Goal: Contribute content

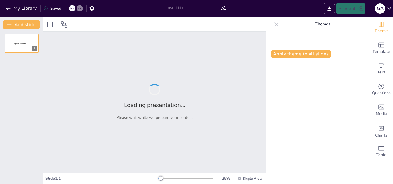
type input "Proceso Administrativo"
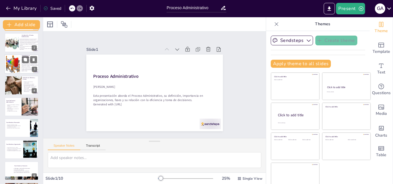
scroll to position [29, 0]
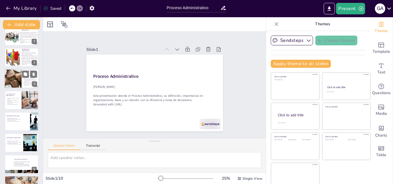
click at [16, 82] on div at bounding box center [12, 79] width 53 height 20
type textarea "Lo ipsumdolor si am consecte adipi el se doeiusmodtempo, in utl et dolorem a en…"
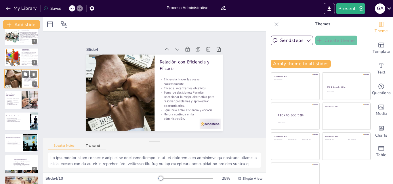
scroll to position [1, 0]
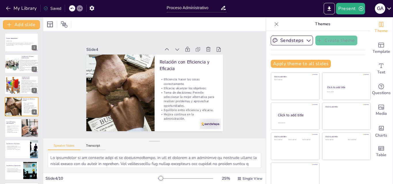
click at [273, 26] on icon at bounding box center [276, 24] width 6 height 6
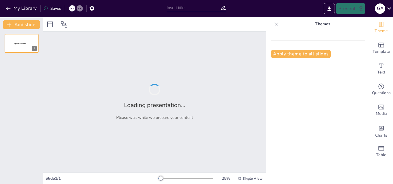
type input "Proceso Administrativo"
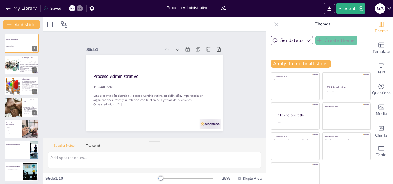
click at [273, 26] on icon at bounding box center [276, 24] width 6 height 6
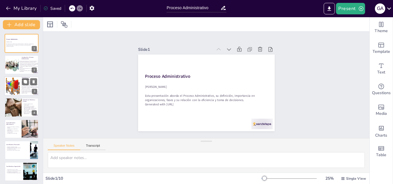
click at [20, 85] on div at bounding box center [13, 86] width 25 height 18
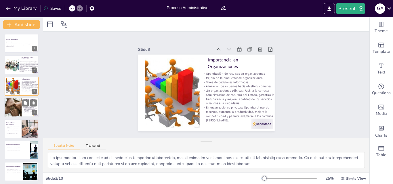
click at [24, 110] on p "Toma de decisiones: Permite seleccionar la mejor alternativa para resolver prob…" at bounding box center [30, 109] width 14 height 4
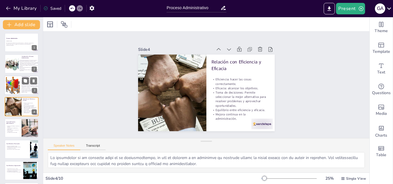
click at [19, 89] on div at bounding box center [13, 85] width 25 height 18
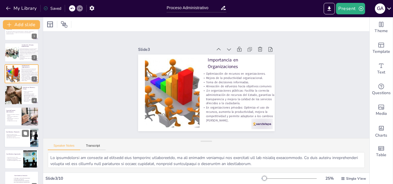
scroll to position [29, 0]
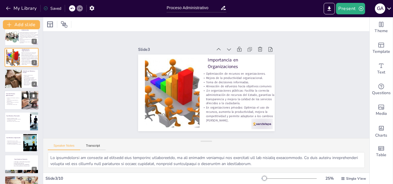
click at [17, 103] on p "Rol de la dirección y control en la implementación." at bounding box center [13, 103] width 14 height 2
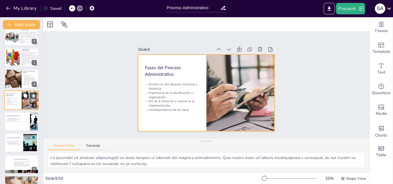
scroll to position [22, 0]
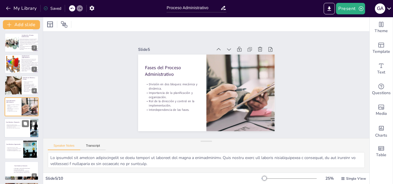
click at [14, 136] on div at bounding box center [21, 128] width 34 height 20
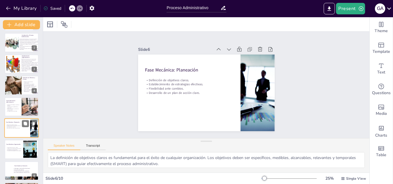
scroll to position [44, 0]
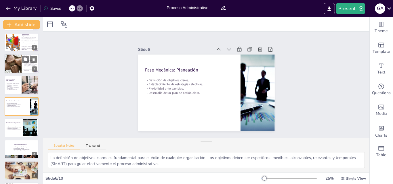
click at [16, 60] on div at bounding box center [12, 64] width 53 height 20
type textarea "Lo ipsumdolor si am consecte adipi el se doeiusmodtempo, in utl et dolorem a en…"
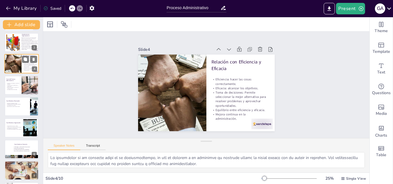
scroll to position [1, 0]
